Goal: Transaction & Acquisition: Purchase product/service

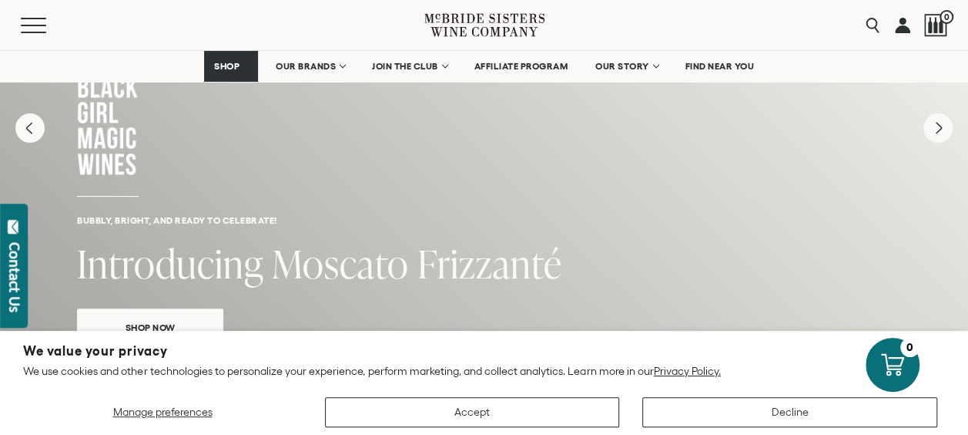
scroll to position [231, 0]
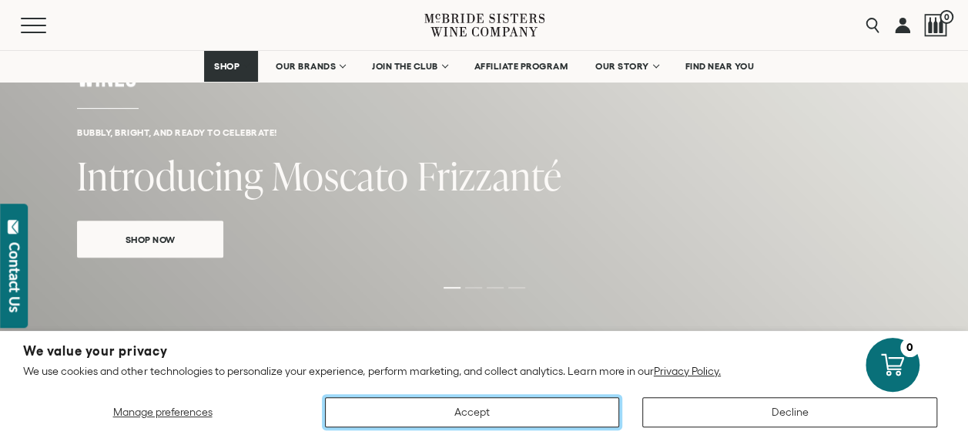
click at [481, 408] on button "Accept" at bounding box center [472, 412] width 295 height 30
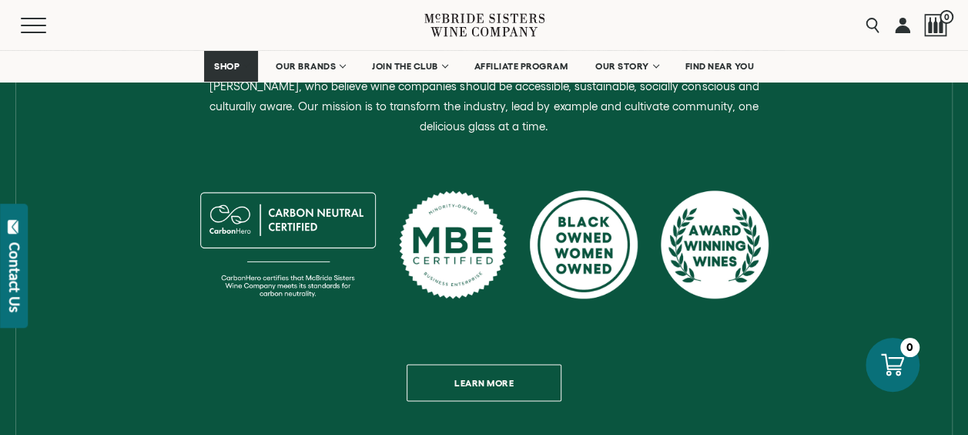
scroll to position [616, 0]
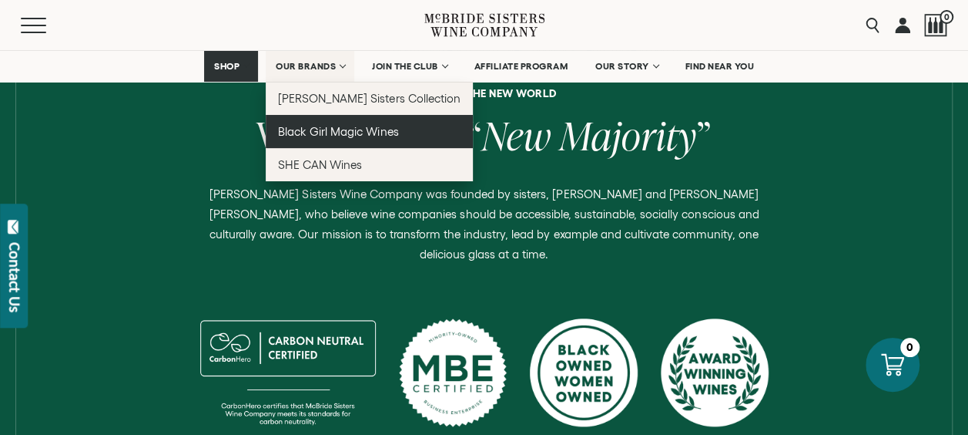
click at [307, 128] on span "Black Girl Magic Wines" at bounding box center [338, 131] width 120 height 13
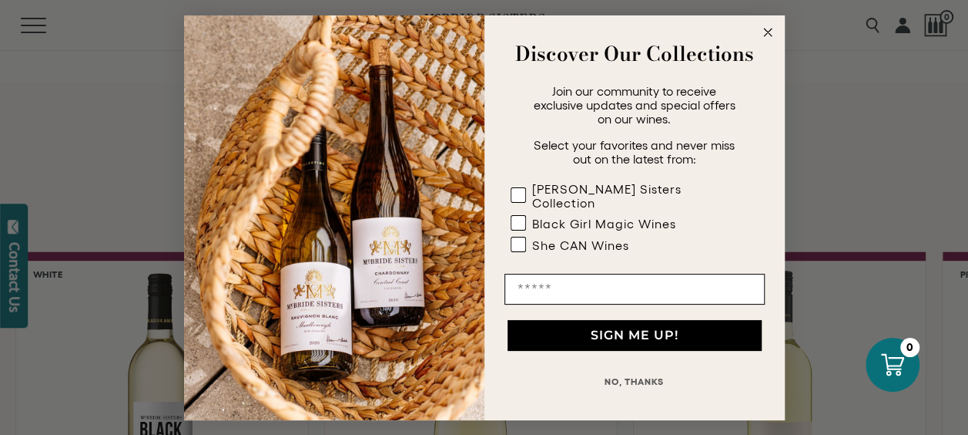
scroll to position [1310, 0]
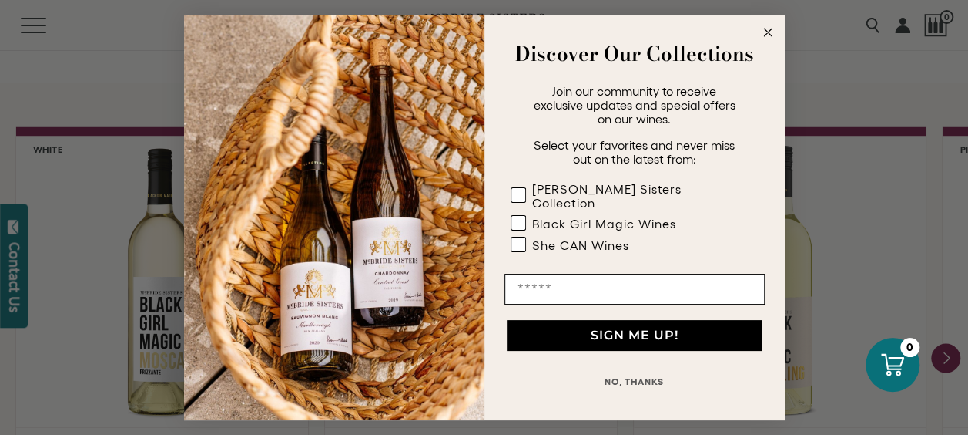
click at [768, 36] on icon "Close dialog" at bounding box center [768, 33] width 8 height 8
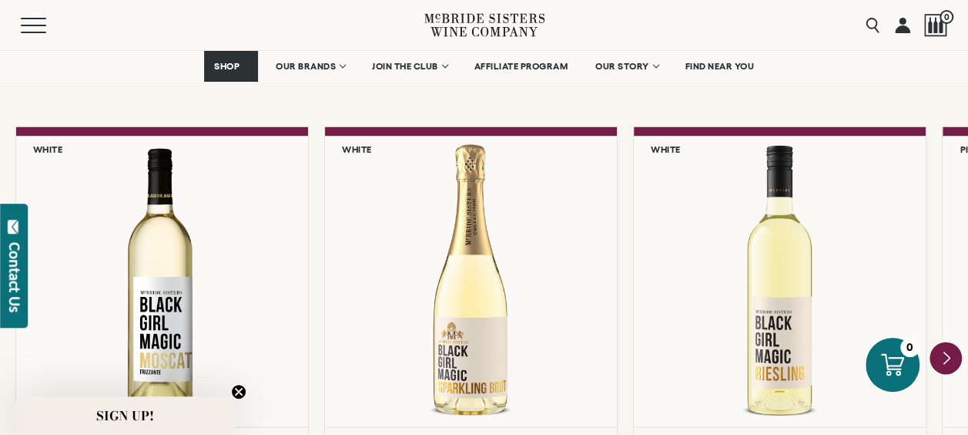
click at [951, 354] on icon "Next" at bounding box center [946, 357] width 32 height 32
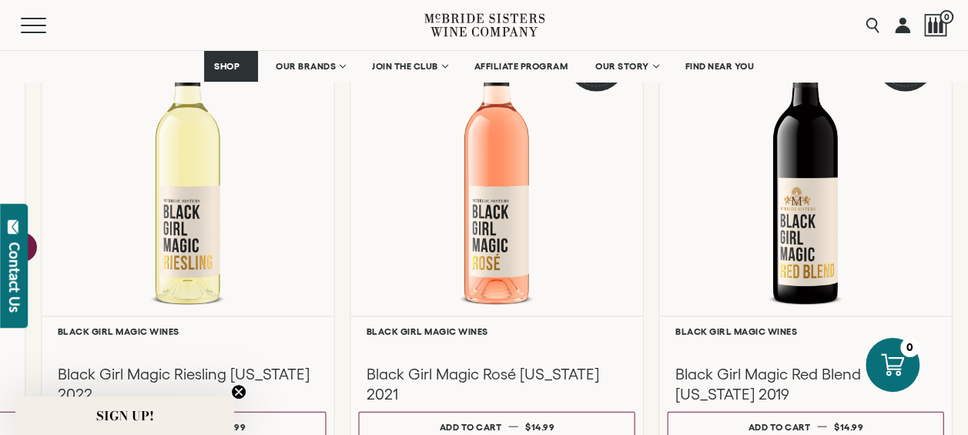
scroll to position [1464, 0]
